Goal: Information Seeking & Learning: Learn about a topic

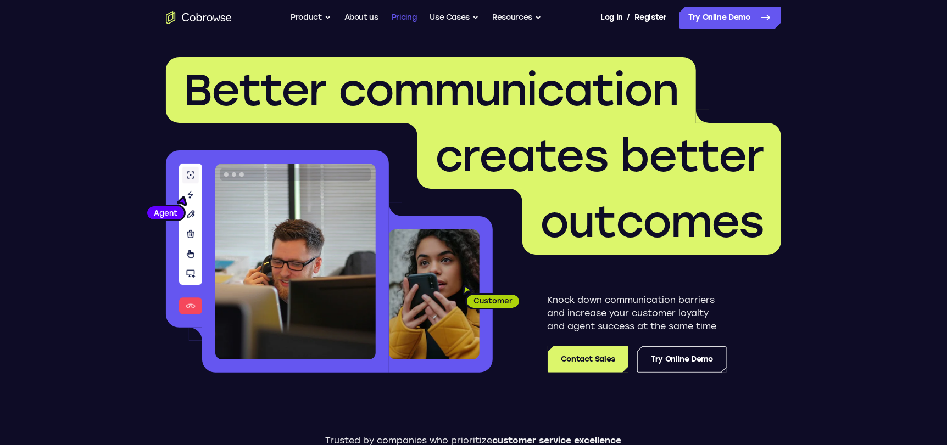
click at [405, 18] on link "Pricing" at bounding box center [404, 18] width 25 height 22
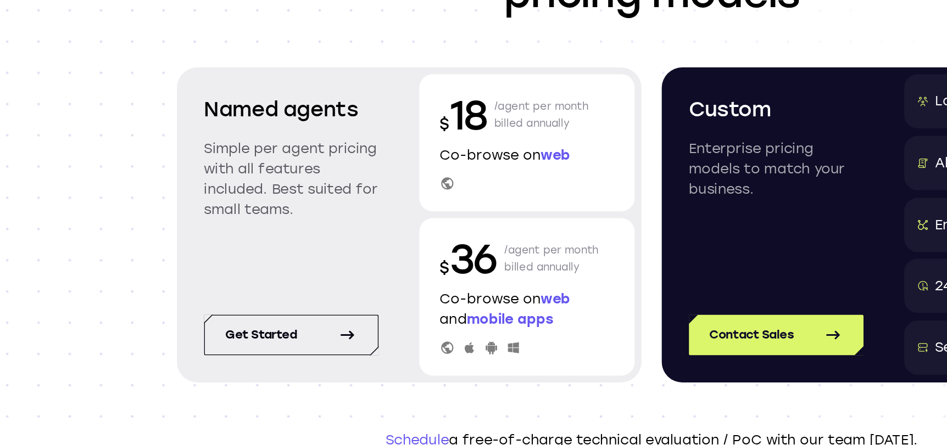
scroll to position [83, 0]
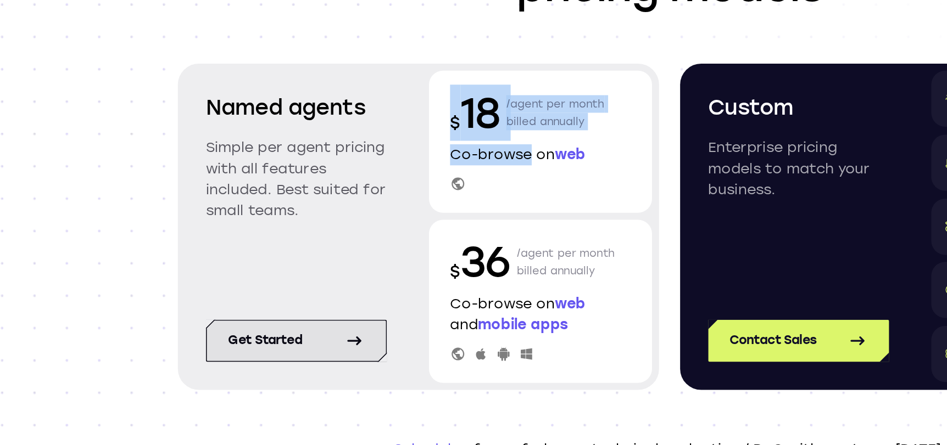
drag, startPoint x: 382, startPoint y: 165, endPoint x: 253, endPoint y: 287, distance: 177.5
click at [253, 287] on div "Named agents Simple per agent pricing with all features included. Best suited f…" at bounding box center [316, 208] width 301 height 204
click at [253, 287] on link "Get started" at bounding box center [239, 279] width 113 height 26
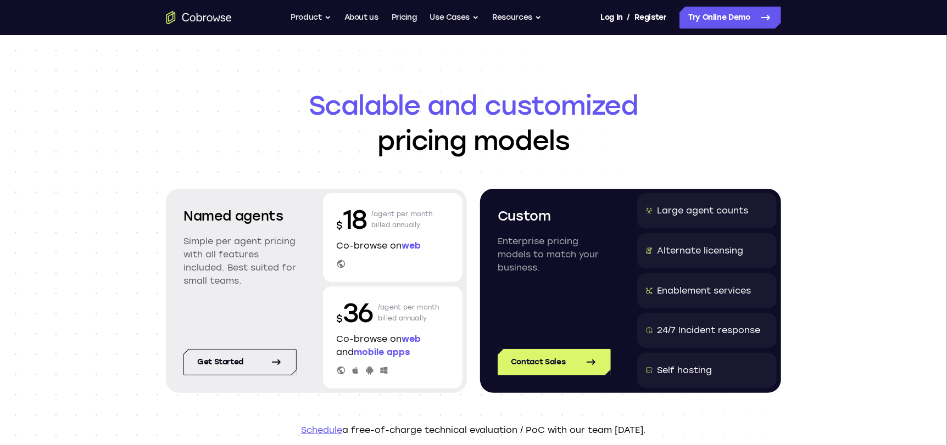
click at [690, 96] on span "Scalable and customized" at bounding box center [473, 105] width 615 height 35
click at [325, 22] on button "Product" at bounding box center [310, 18] width 41 height 22
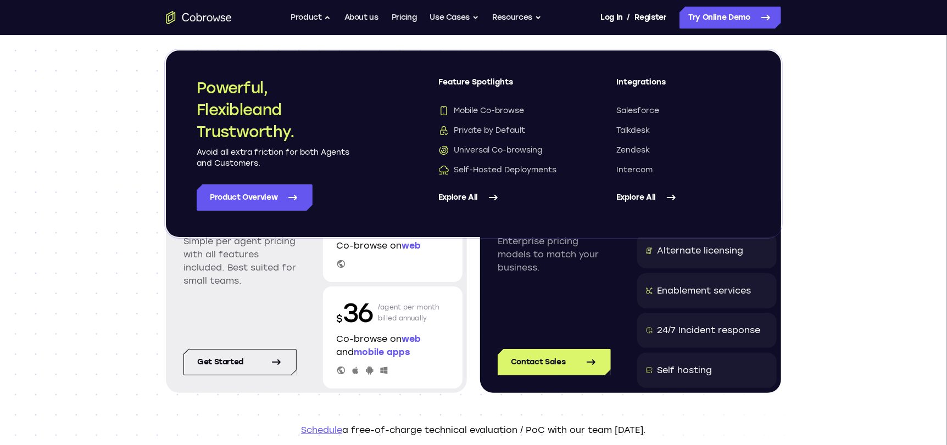
click at [485, 197] on link "Explore All" at bounding box center [505, 198] width 134 height 26
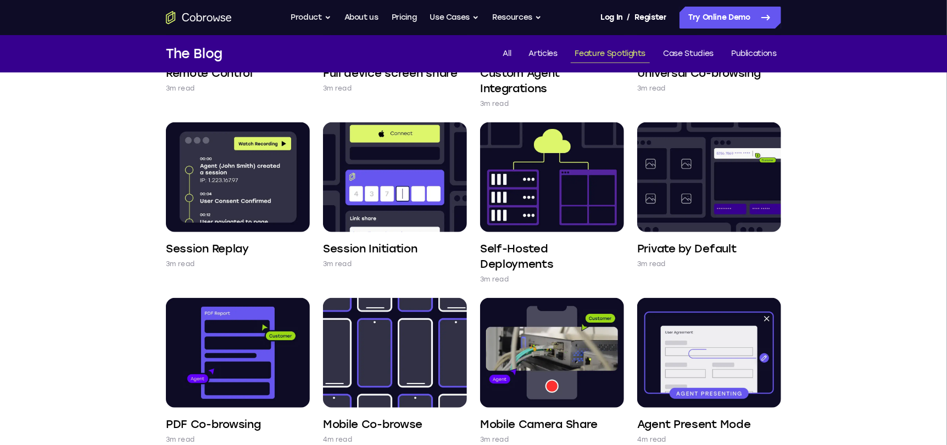
scroll to position [388, 0]
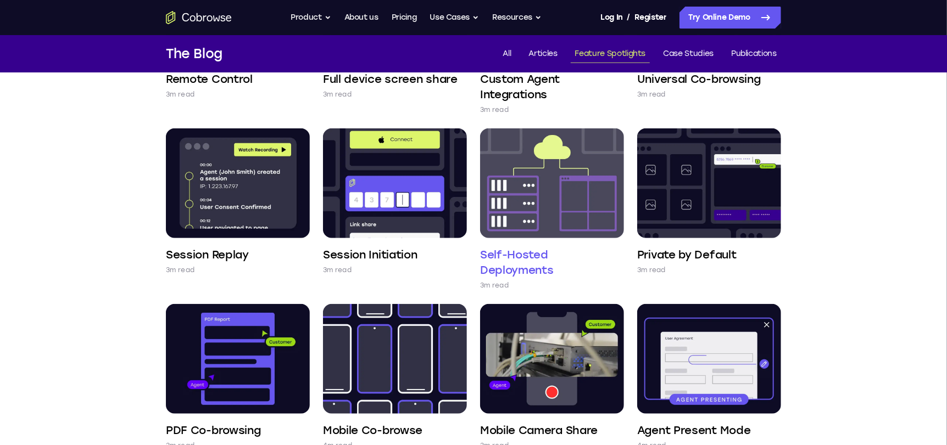
click at [595, 194] on img at bounding box center [552, 183] width 144 height 110
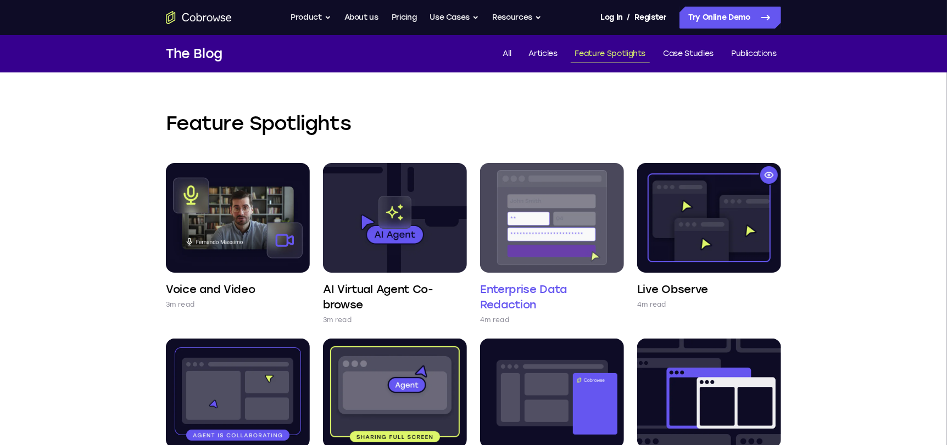
scroll to position [1, 0]
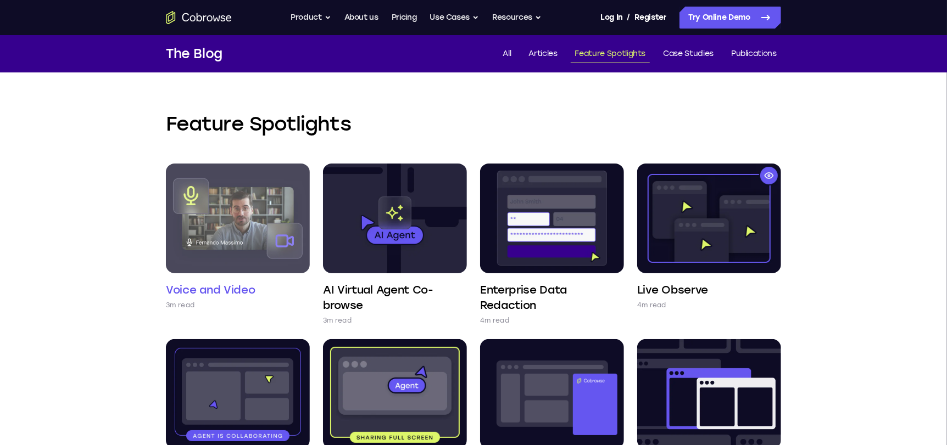
click at [262, 197] on img at bounding box center [238, 219] width 144 height 110
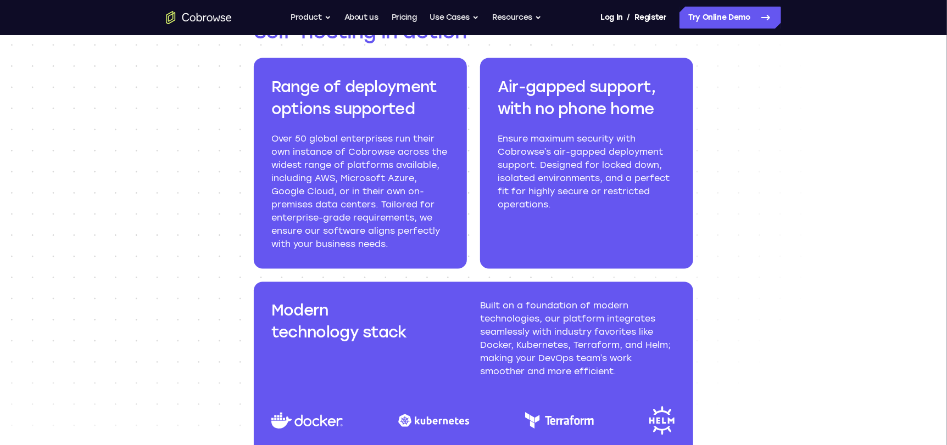
scroll to position [1122, 0]
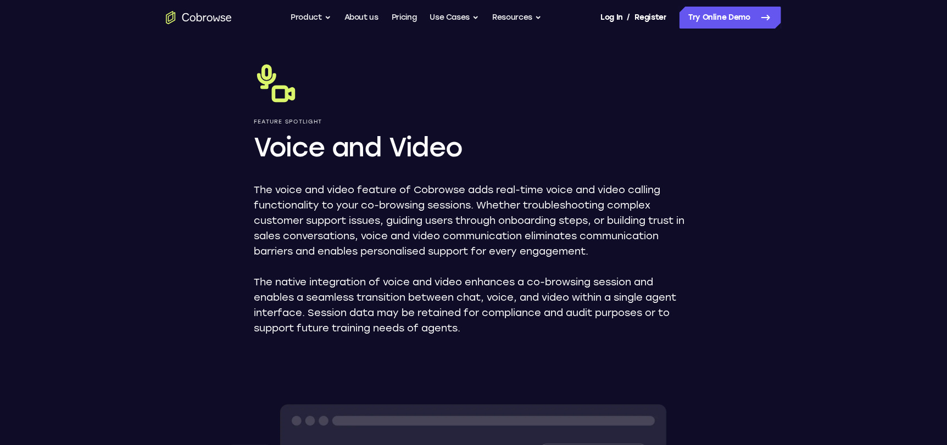
scroll to position [30, 0]
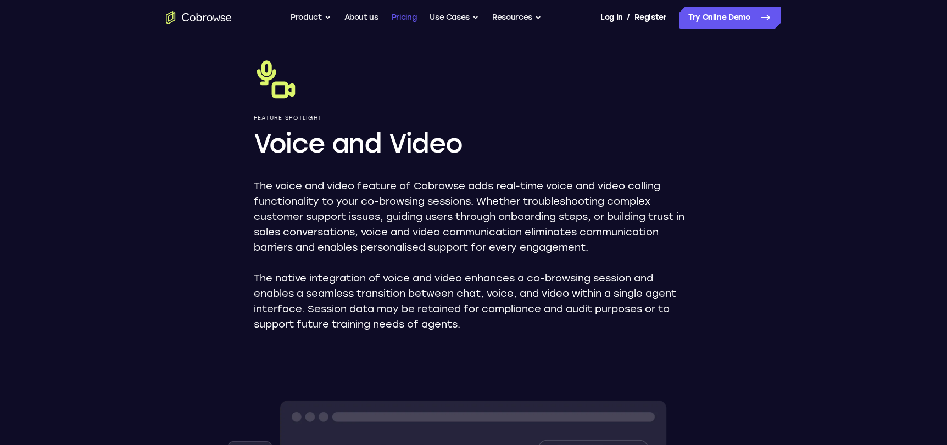
click at [415, 21] on link "Pricing" at bounding box center [404, 18] width 25 height 22
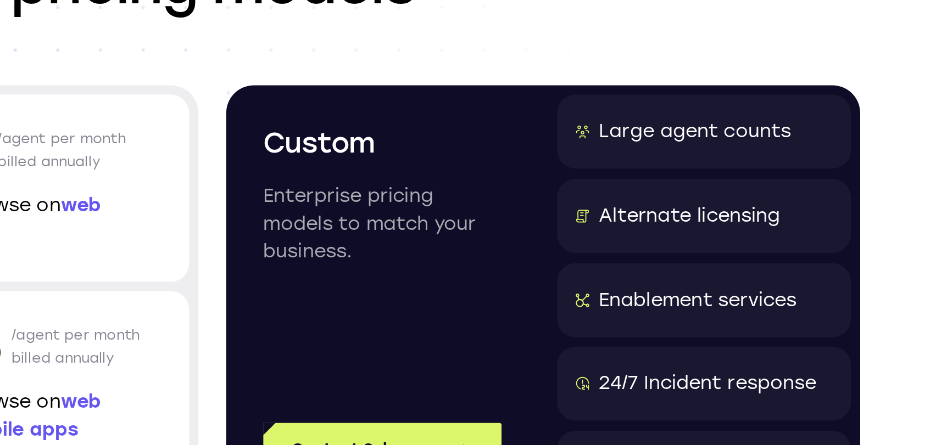
scroll to position [59, 0]
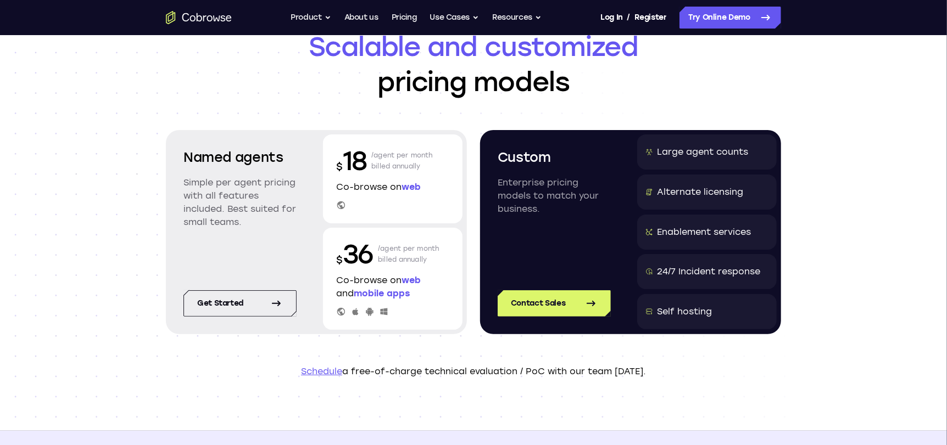
click at [686, 192] on div "Alternate licensing" at bounding box center [700, 192] width 86 height 13
click at [577, 310] on link "Contact Sales" at bounding box center [554, 303] width 113 height 26
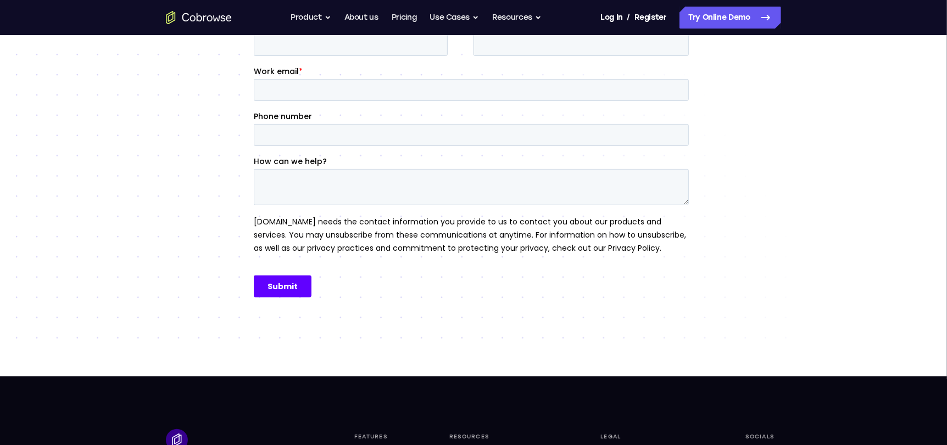
scroll to position [25, 0]
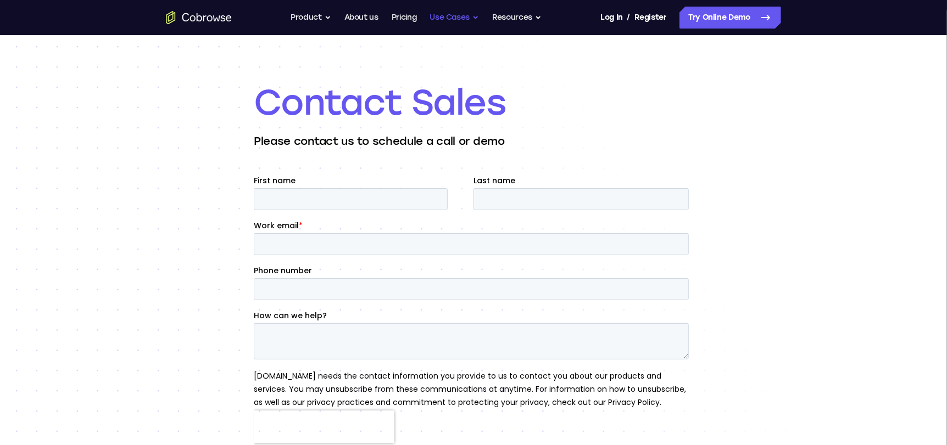
click at [449, 15] on button "Use Cases" at bounding box center [453, 18] width 49 height 22
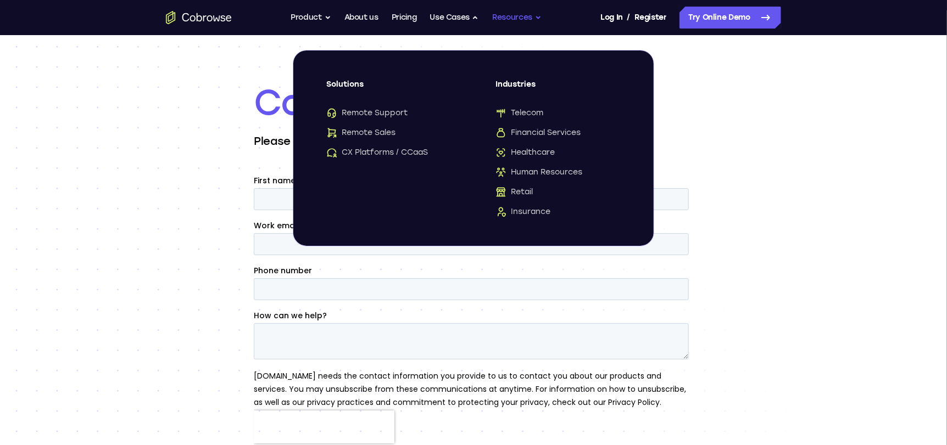
click at [531, 13] on button "Resources" at bounding box center [516, 18] width 49 height 22
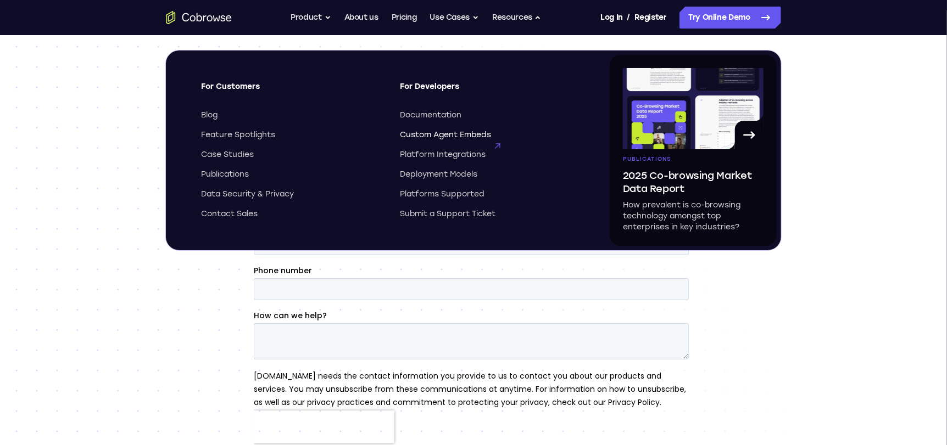
click at [473, 139] on span "Custom Agent Embeds" at bounding box center [445, 135] width 91 height 11
click at [202, 244] on div "For Customers Blog Feature Spotlights Case Studies Publications Data Security &…" at bounding box center [389, 150] width 439 height 191
click at [184, 281] on div "Contact Sales Please contact us to schedule a call or demo" at bounding box center [473, 287] width 947 height 554
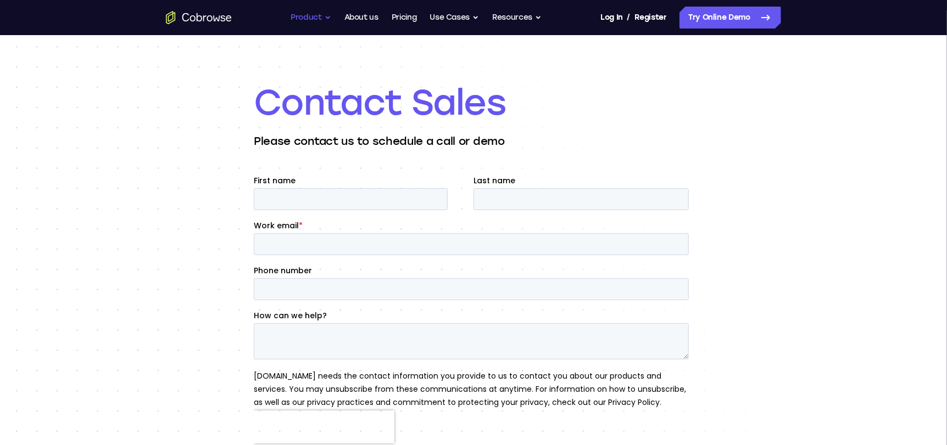
click at [320, 9] on button "Product" at bounding box center [310, 18] width 41 height 22
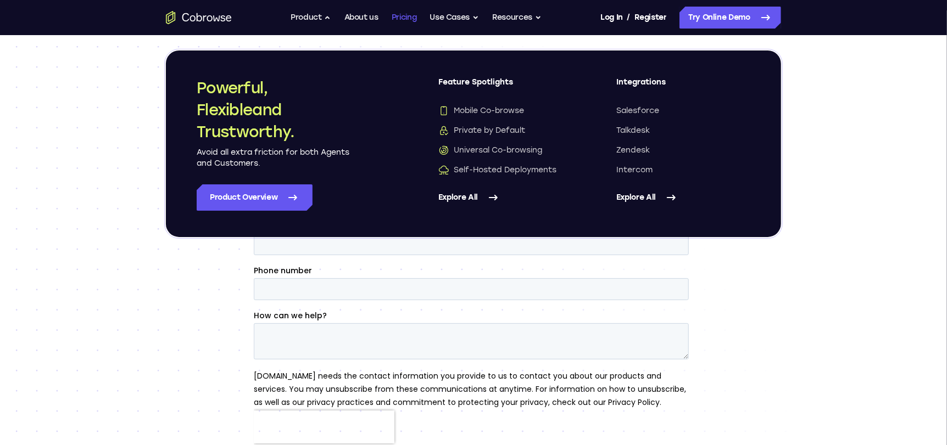
click at [415, 15] on link "Pricing" at bounding box center [404, 18] width 25 height 22
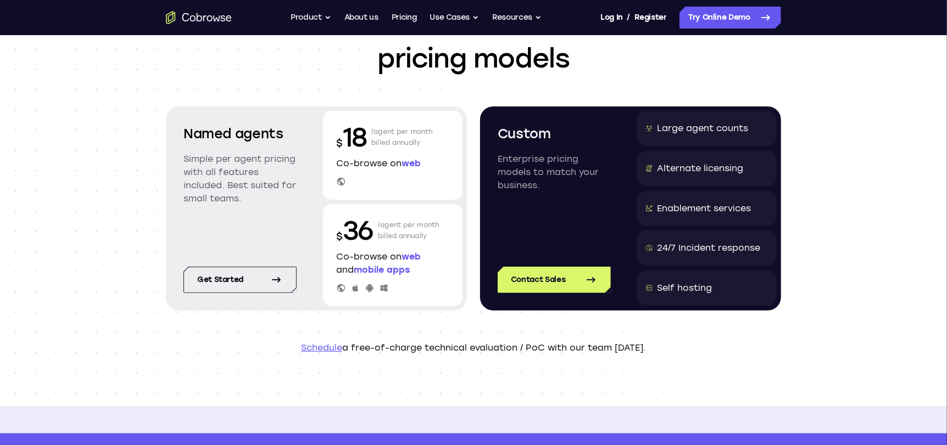
scroll to position [80, 0]
